Goal: Information Seeking & Learning: Learn about a topic

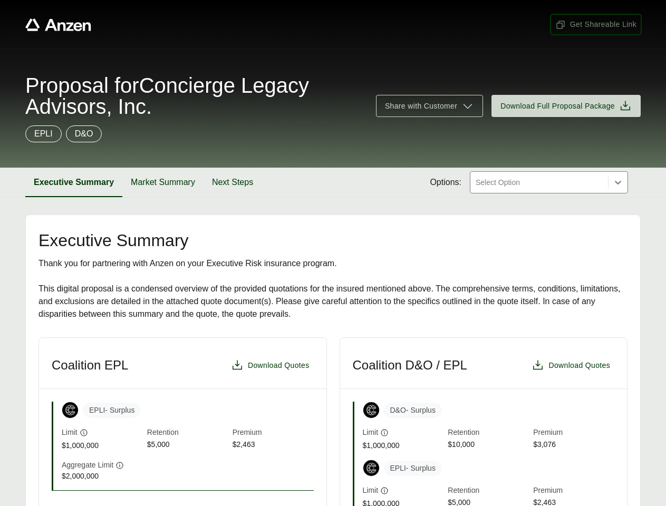
click at [596, 24] on span "Get Shareable Link" at bounding box center [596, 24] width 81 height 11
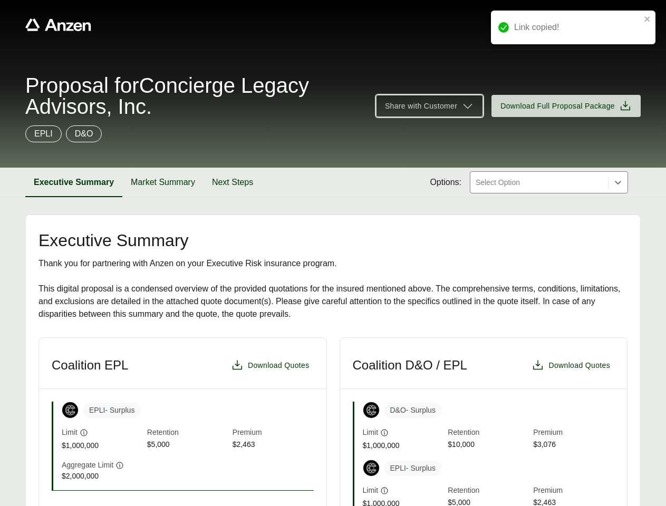
click at [429, 106] on span "Share with Customer" at bounding box center [421, 106] width 72 height 11
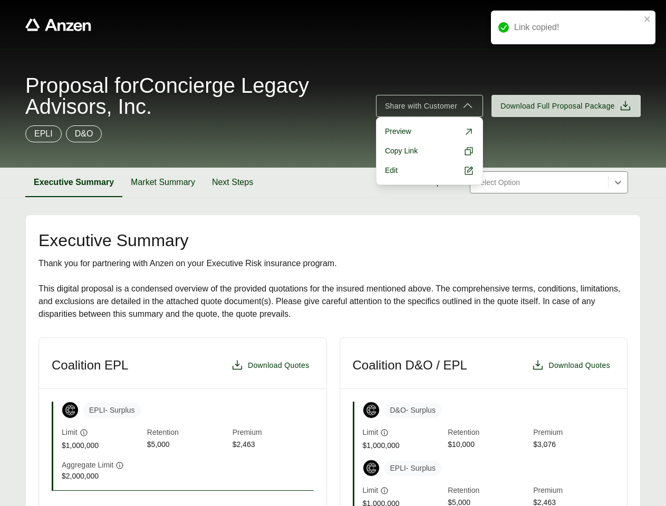
click at [74, 183] on button "Executive Summary" at bounding box center [73, 183] width 97 height 30
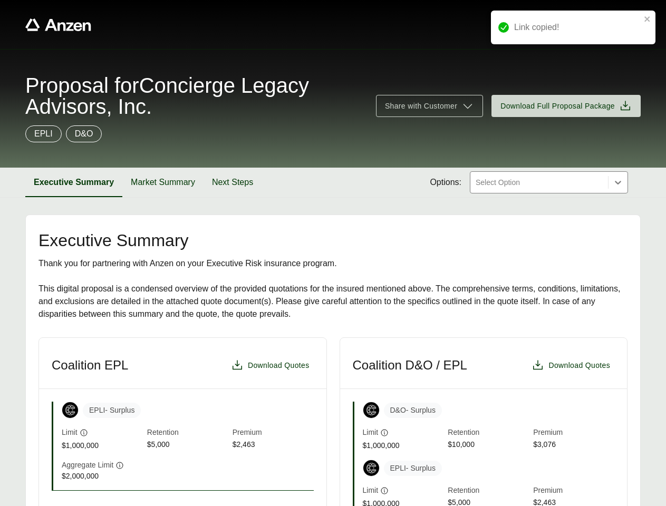
click at [163, 183] on button "Market Summary" at bounding box center [162, 183] width 81 height 30
click at [233, 183] on button "Next Steps" at bounding box center [231, 183] width 58 height 30
